Goal: Find specific page/section: Find specific page/section

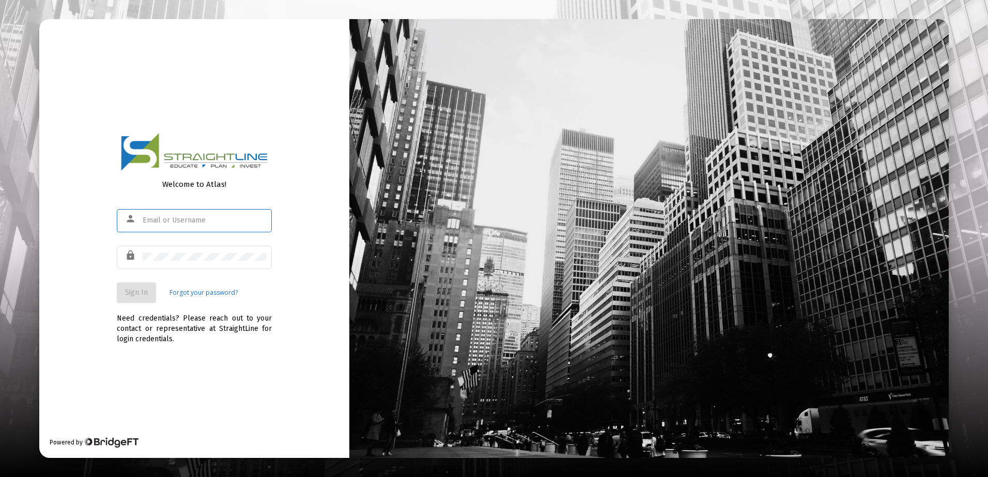
click at [168, 221] on input "text" at bounding box center [205, 220] width 124 height 8
type input "[EMAIL_ADDRESS][DOMAIN_NAME]"
click at [188, 267] on div at bounding box center [205, 256] width 124 height 25
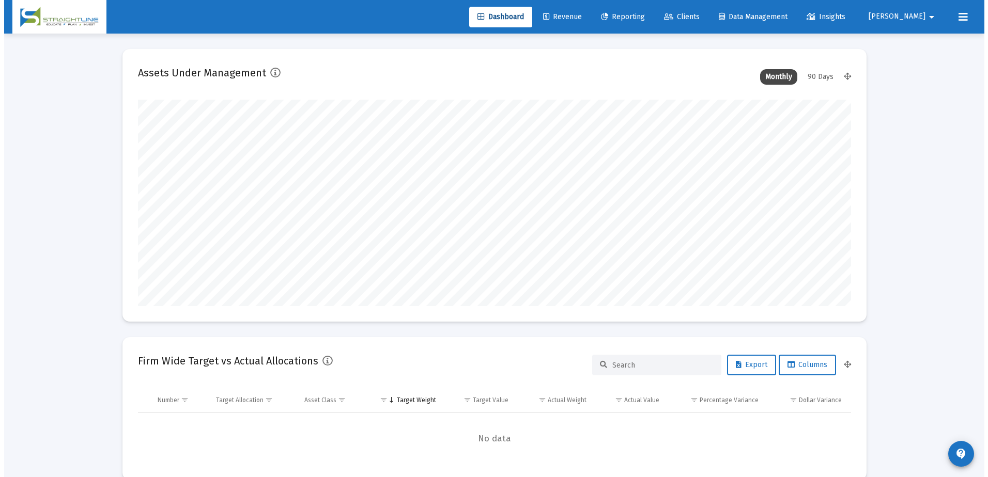
scroll to position [207, 384]
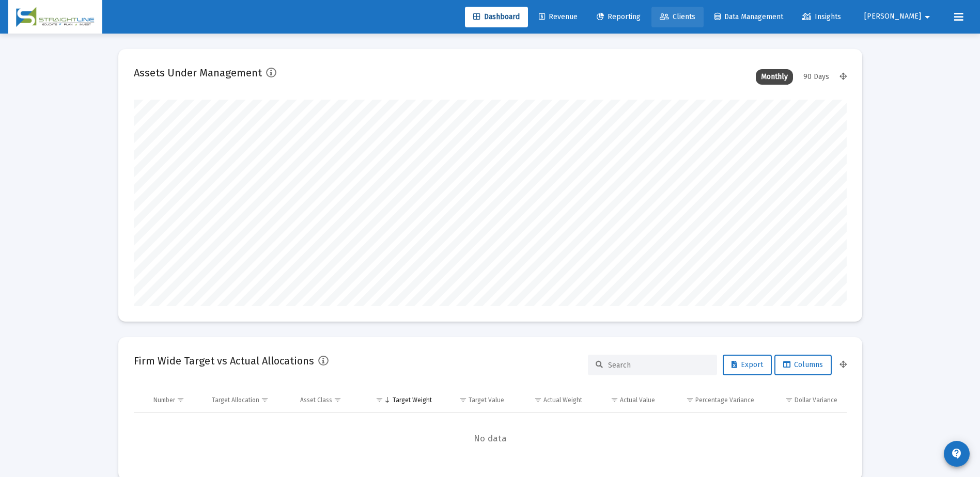
click at [704, 15] on link "Clients" at bounding box center [678, 17] width 52 height 21
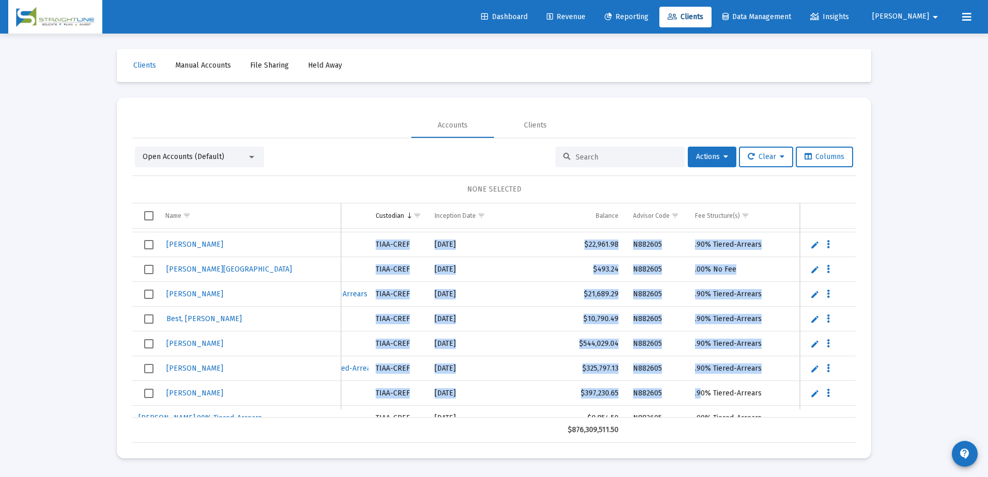
scroll to position [368, 570]
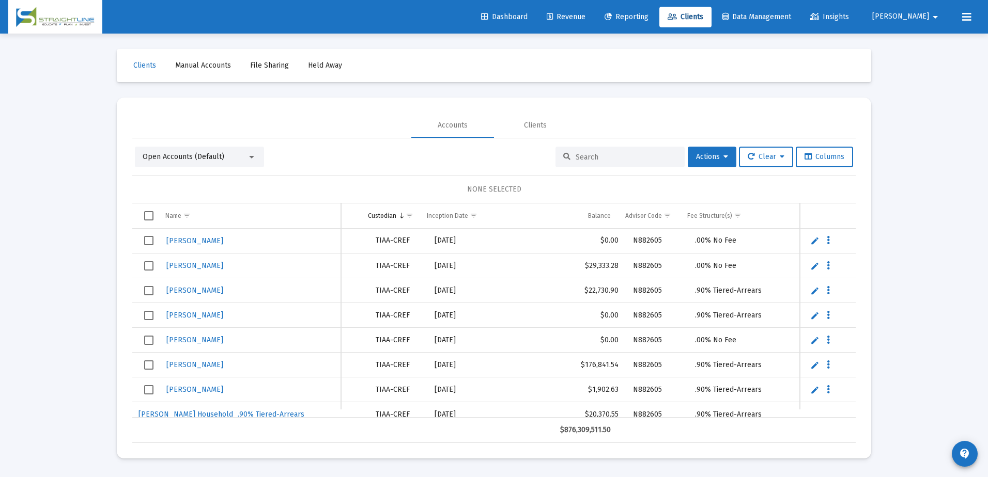
click at [591, 159] on input at bounding box center [626, 157] width 101 height 9
